Goal: Check status: Check status

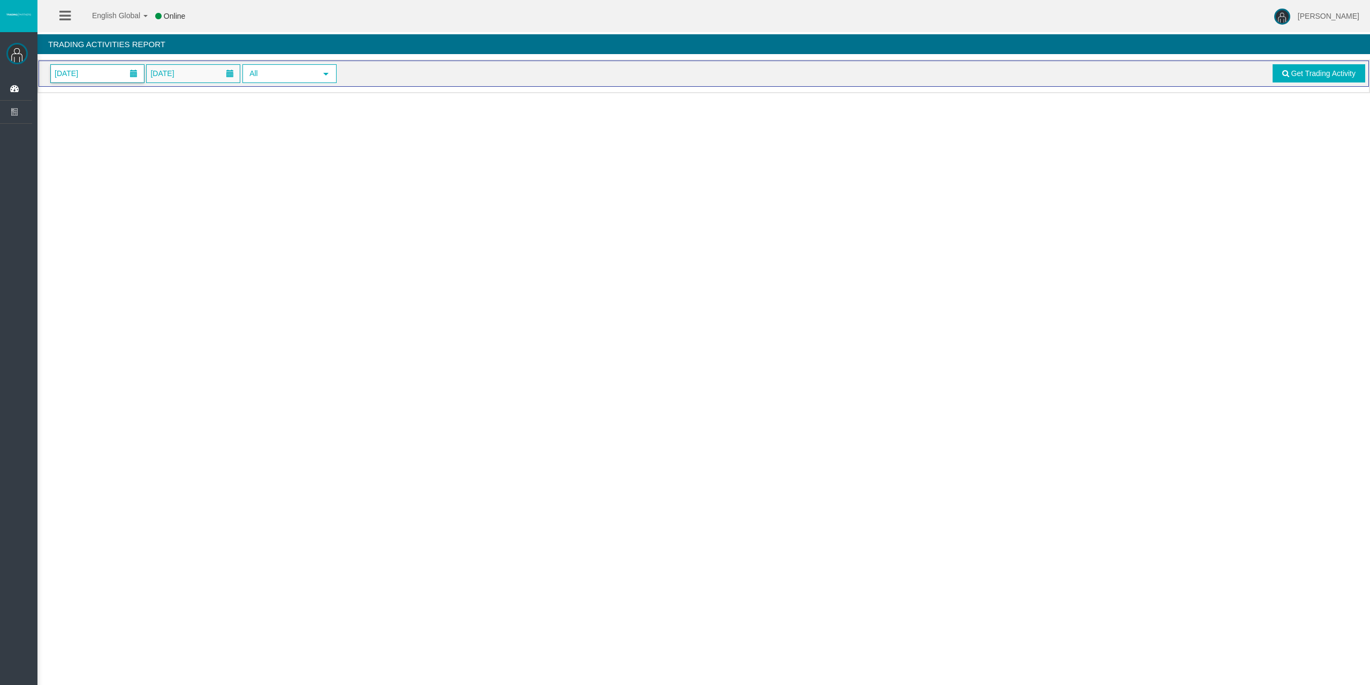
click at [81, 76] on span "[DATE]" at bounding box center [66, 73] width 30 height 15
click at [82, 165] on link "6" at bounding box center [83, 165] width 20 height 19
click at [1299, 68] on link "Get Trading Activity" at bounding box center [1319, 73] width 93 height 18
click at [70, 79] on span "[DATE]" at bounding box center [66, 73] width 30 height 15
click at [80, 168] on link "6" at bounding box center [83, 165] width 20 height 19
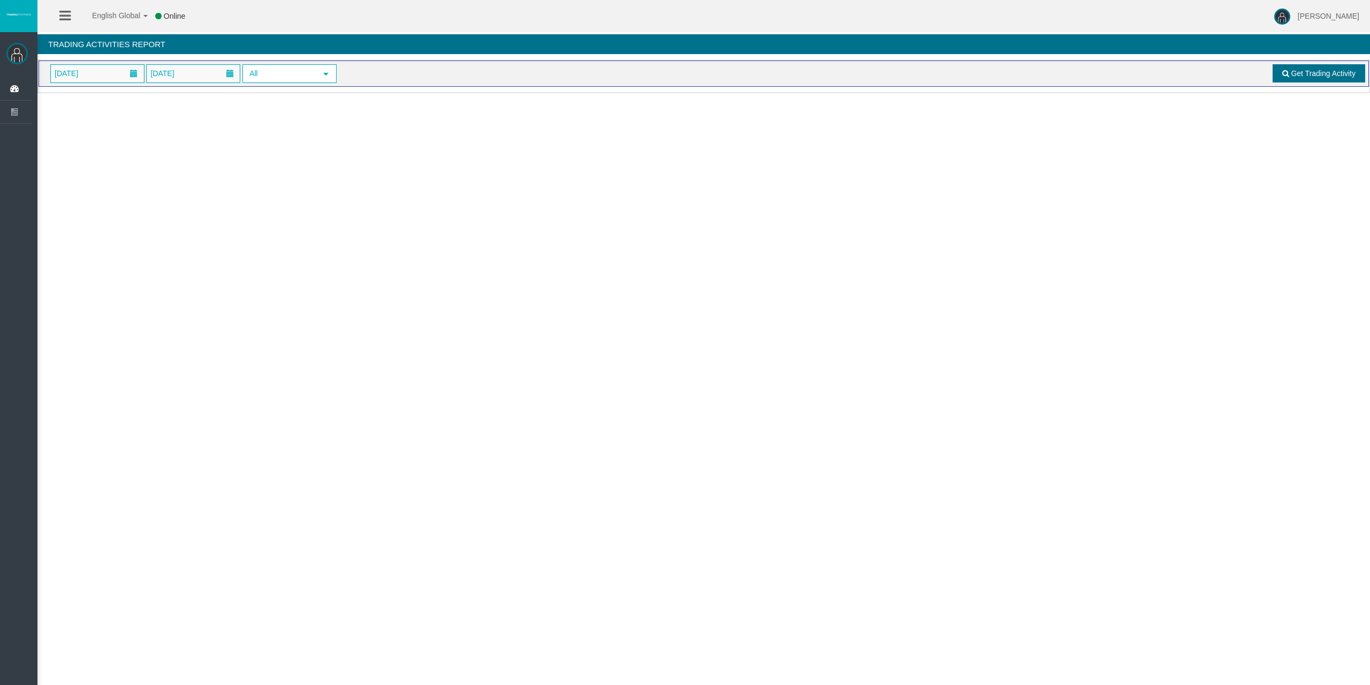
click at [1312, 68] on link "Get Trading Activity" at bounding box center [1319, 73] width 93 height 18
click at [65, 67] on span "[DATE]" at bounding box center [66, 73] width 30 height 15
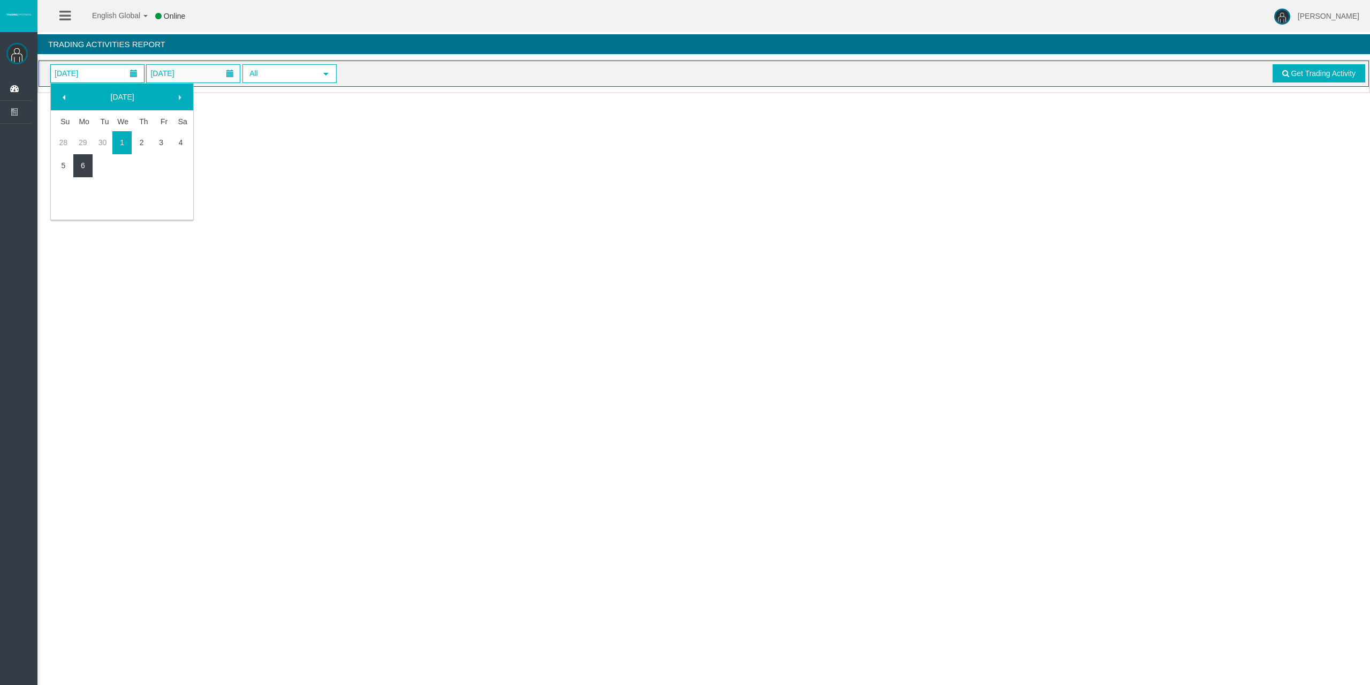
click at [81, 160] on link "6" at bounding box center [83, 165] width 20 height 19
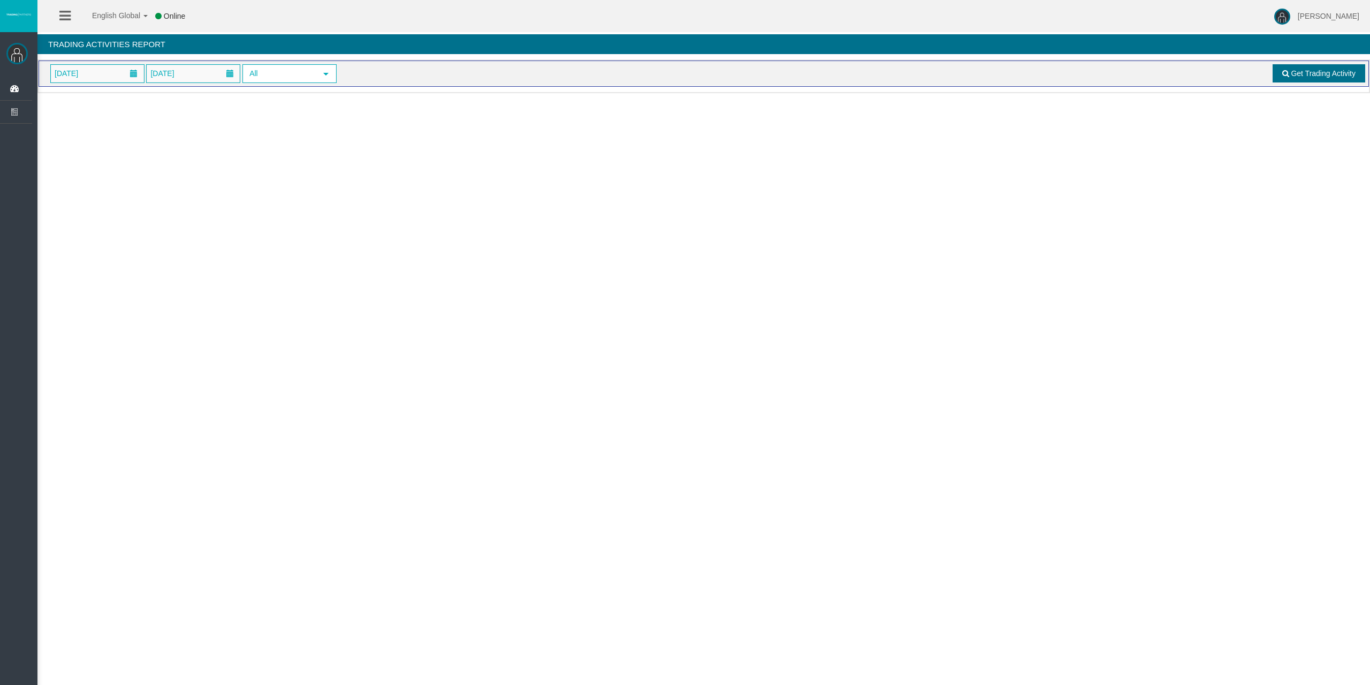
click at [1332, 65] on link "Get Trading Activity" at bounding box center [1319, 73] width 93 height 18
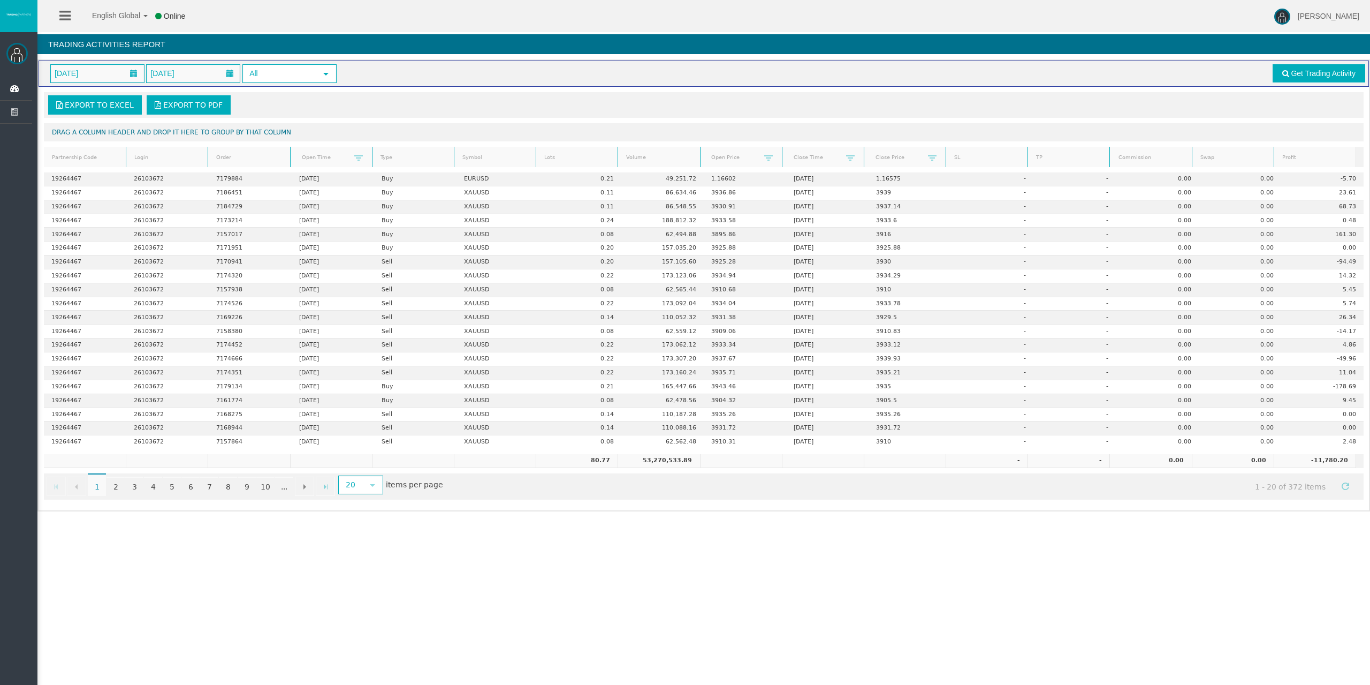
click at [546, 152] on link "Lots" at bounding box center [577, 157] width 79 height 14
click at [546, 152] on link "Lots" at bounding box center [577, 157] width 79 height 15
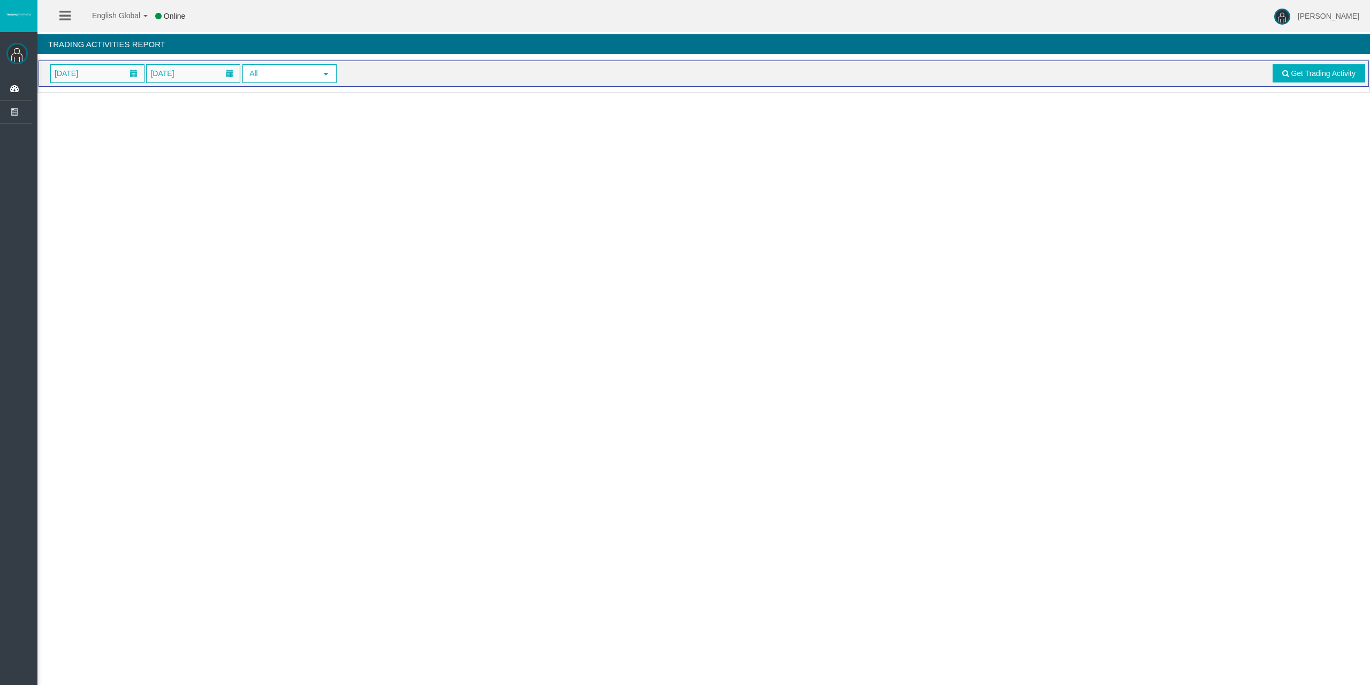
click at [81, 86] on div "Loading... 01/10/2025 06/10/2025 All select Get Trading Activity" at bounding box center [703, 76] width 1333 height 34
click at [81, 72] on span "[DATE]" at bounding box center [66, 73] width 30 height 15
click at [88, 162] on link "6" at bounding box center [83, 165] width 20 height 19
click at [1312, 79] on link "Get Trading Activity" at bounding box center [1319, 73] width 93 height 18
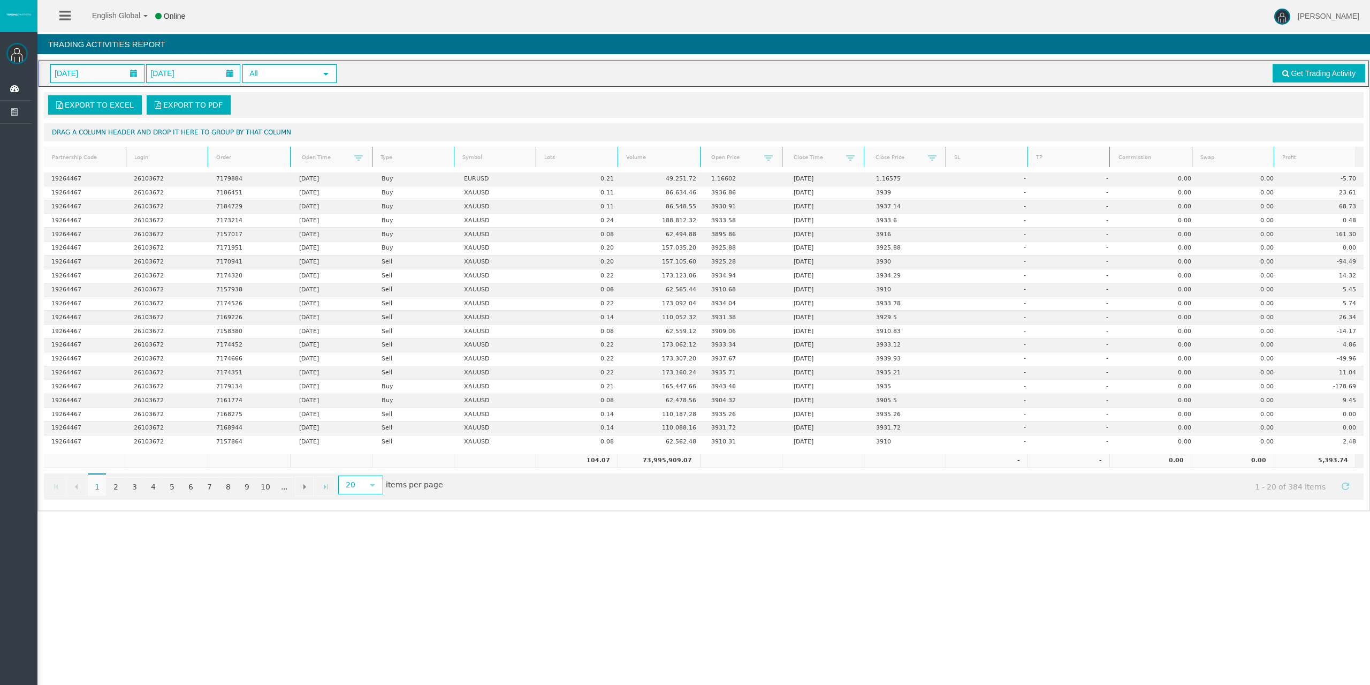
click at [556, 152] on link "Lots" at bounding box center [577, 157] width 79 height 14
click at [556, 152] on link "Lots" at bounding box center [577, 157] width 79 height 15
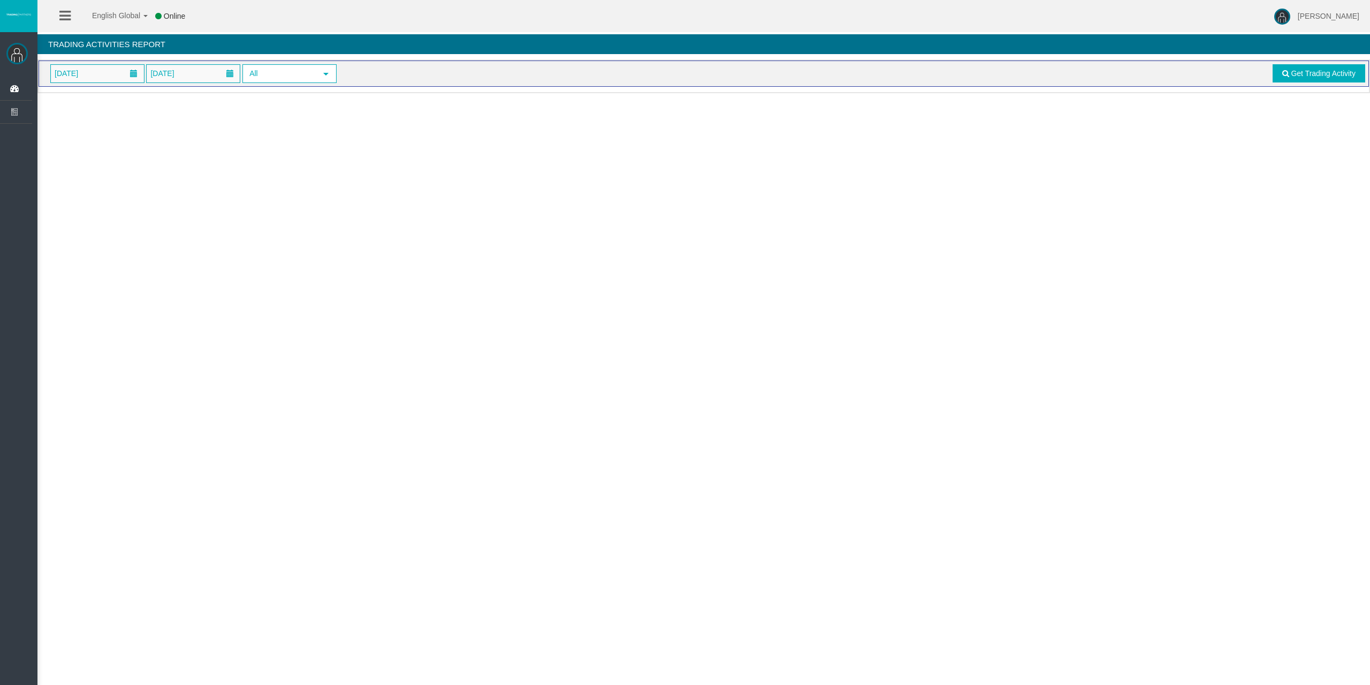
click at [81, 68] on span "[DATE]" at bounding box center [66, 73] width 30 height 15
click at [88, 170] on link "6" at bounding box center [83, 165] width 20 height 19
click at [1331, 66] on link "Get Trading Activity" at bounding box center [1319, 73] width 93 height 18
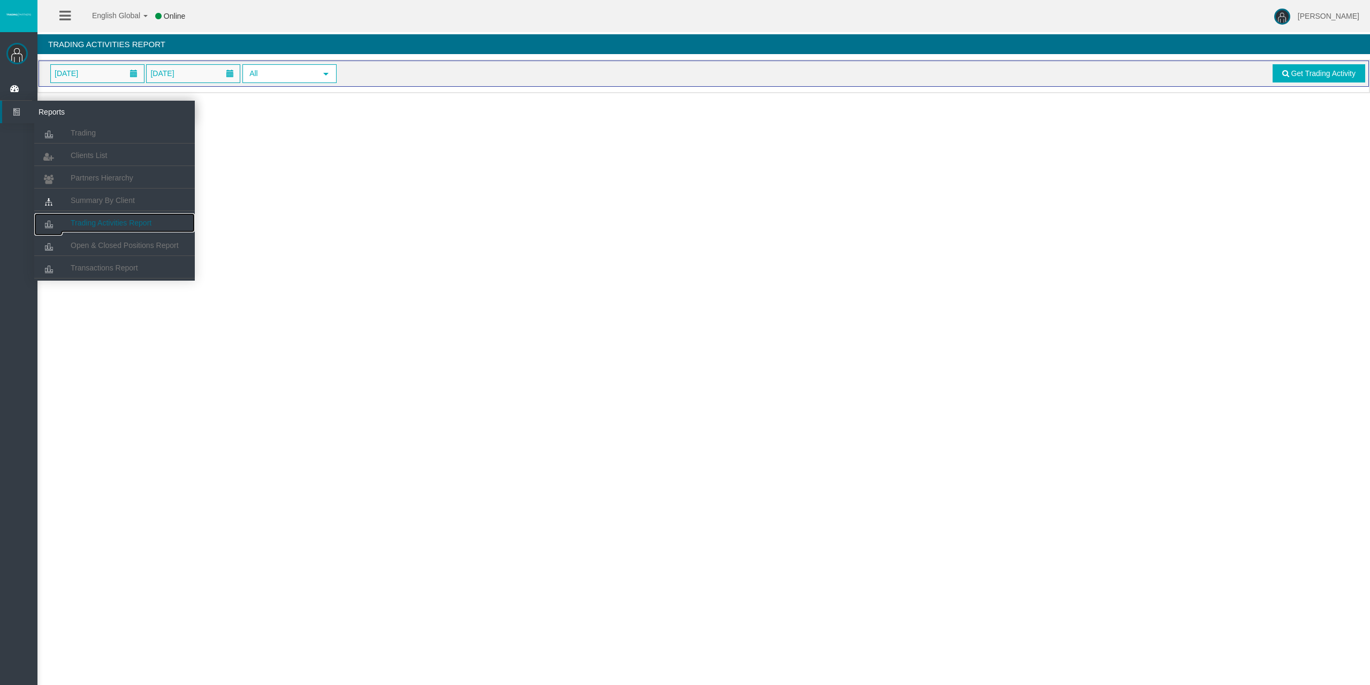
click at [136, 224] on span "Trading Activities Report" at bounding box center [111, 222] width 81 height 9
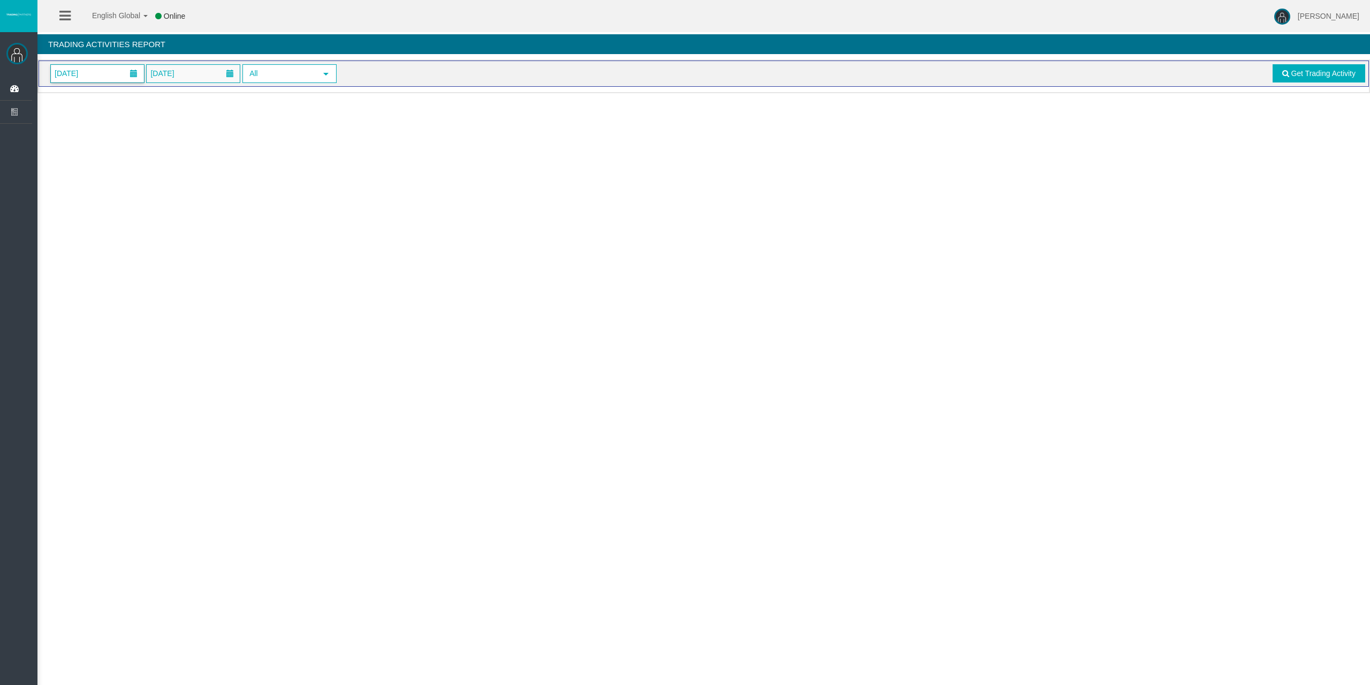
click at [96, 79] on span "[DATE]" at bounding box center [97, 74] width 93 height 18
click at [82, 168] on link "6" at bounding box center [83, 165] width 20 height 19
click at [1332, 76] on span "Get Trading Activity" at bounding box center [1323, 73] width 65 height 9
